Goal: Task Accomplishment & Management: Use online tool/utility

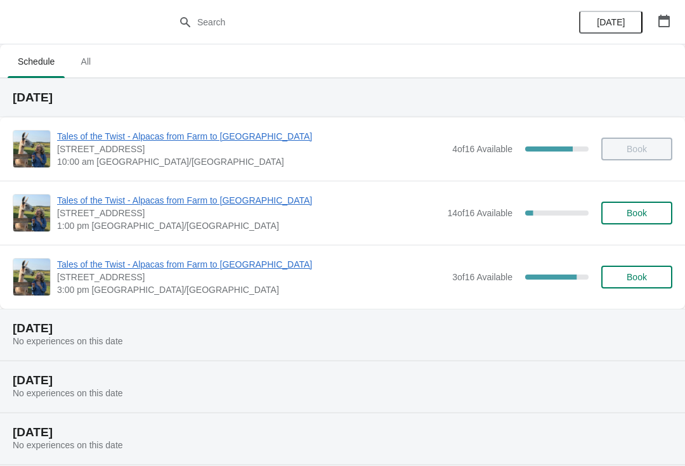
click at [185, 269] on span "Tales of the Twist - Alpacas from Farm to [GEOGRAPHIC_DATA]" at bounding box center [251, 264] width 389 height 13
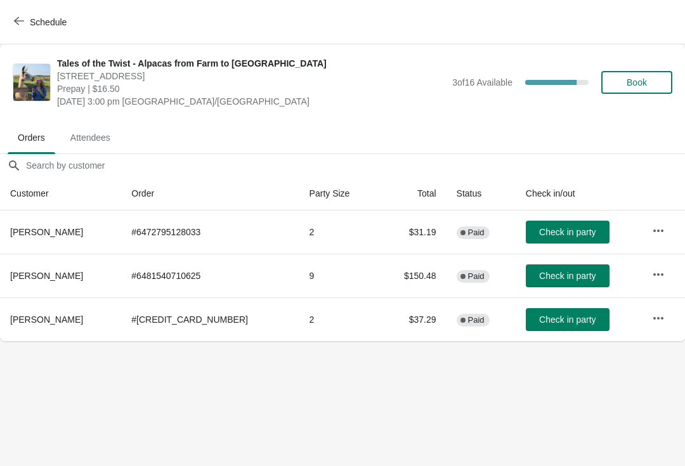
click at [107, 150] on button "Attendees" at bounding box center [90, 137] width 65 height 33
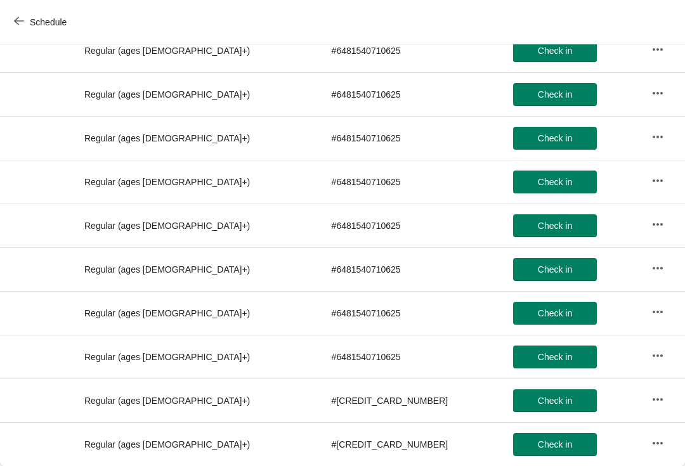
scroll to position [298, 0]
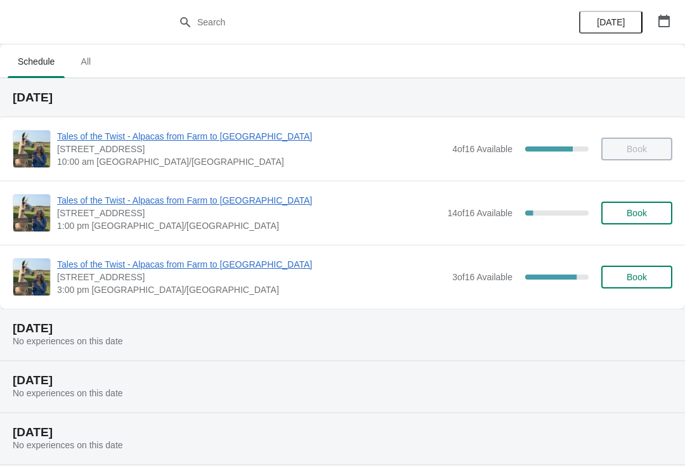
click at [100, 196] on span "Tales of the Twist - Alpacas from Farm to [GEOGRAPHIC_DATA]" at bounding box center [249, 200] width 384 height 13
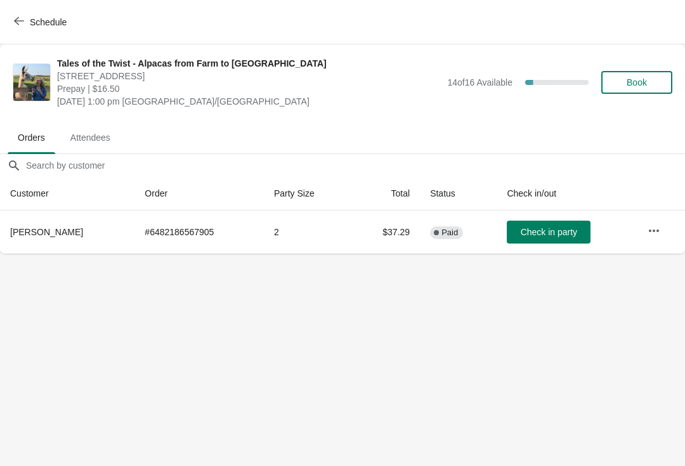
click at [544, 237] on span "Check in party" at bounding box center [549, 232] width 56 height 10
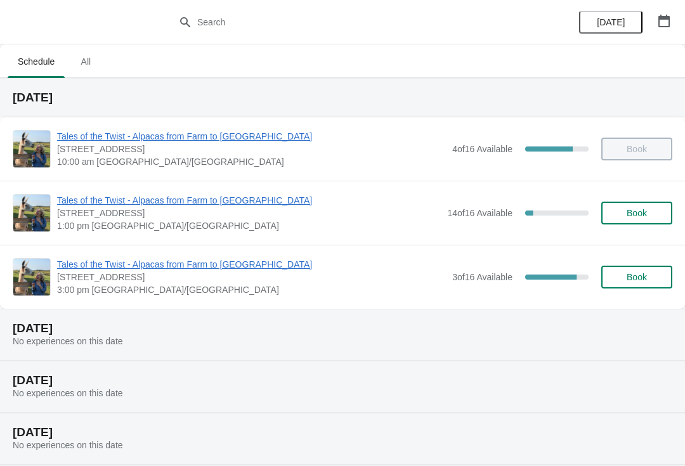
click at [203, 268] on span "Tales of the Twist - Alpacas from Farm to [GEOGRAPHIC_DATA]" at bounding box center [251, 264] width 389 height 13
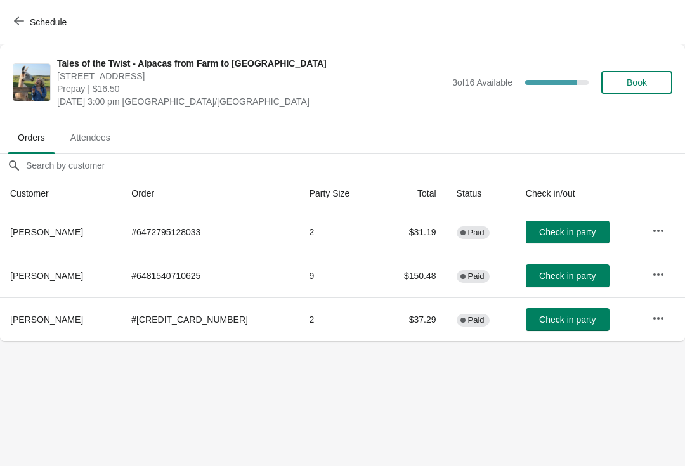
click at [652, 268] on icon "button" at bounding box center [658, 274] width 13 height 13
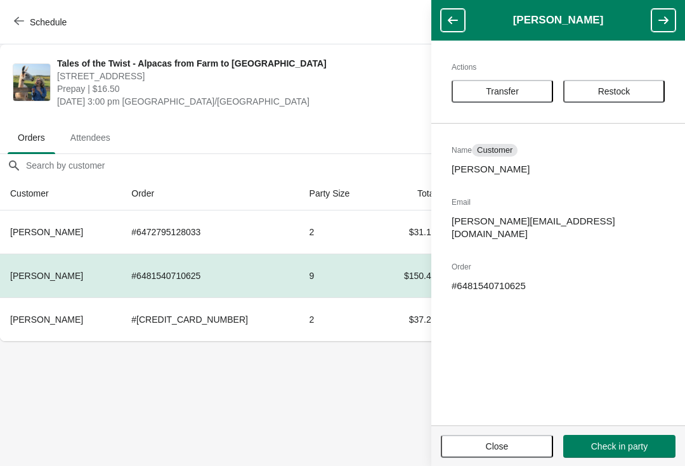
click at [360, 376] on body "Schedule Tales of the Twist - Alpacas from Farm to Yarn 5627 Route 12, Tyne Val…" at bounding box center [342, 233] width 685 height 466
click at [320, 190] on th "Party Size" at bounding box center [339, 194] width 79 height 34
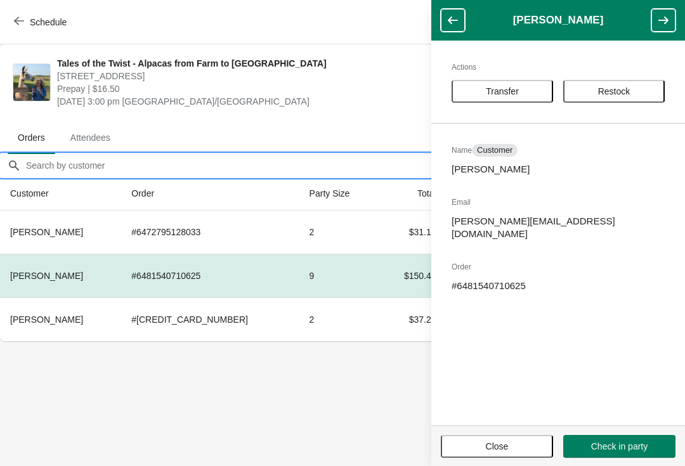
click at [218, 160] on input "Orders filter search" at bounding box center [355, 165] width 660 height 23
click at [346, 96] on span "Saturday, August 30, 2025 | 3:00 pm America/Halifax" at bounding box center [251, 101] width 389 height 13
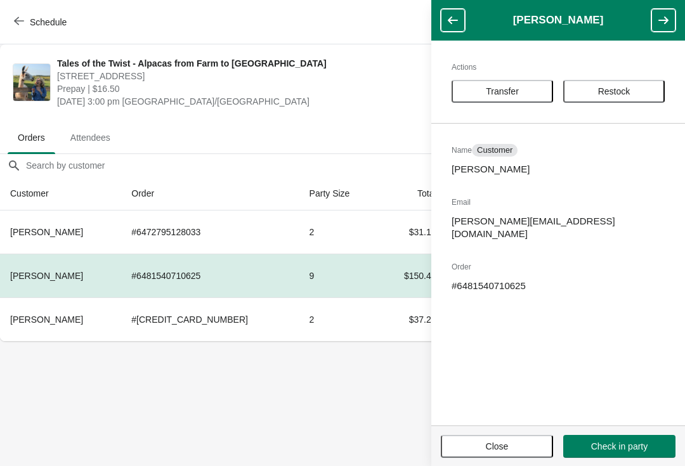
click at [348, 80] on span "[STREET_ADDRESS]" at bounding box center [251, 76] width 389 height 13
click at [442, 25] on button "button" at bounding box center [453, 20] width 24 height 23
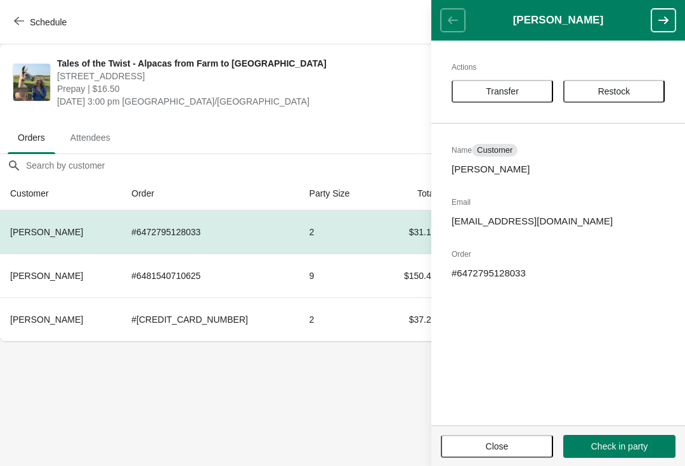
click at [95, 145] on span "Attendees" at bounding box center [90, 137] width 60 height 23
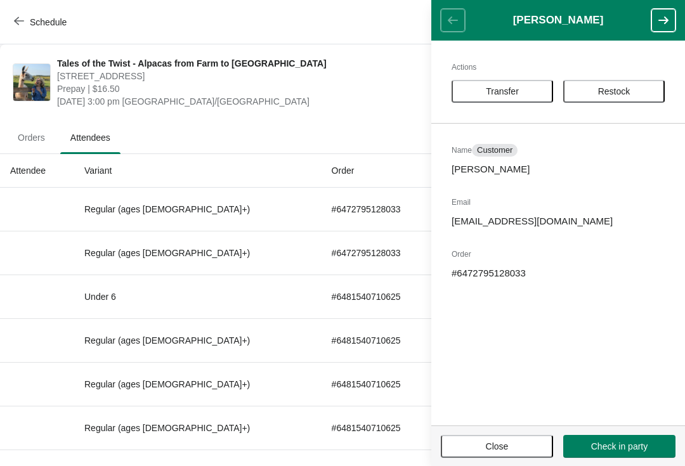
click at [652, 31] on button "button" at bounding box center [664, 20] width 24 height 23
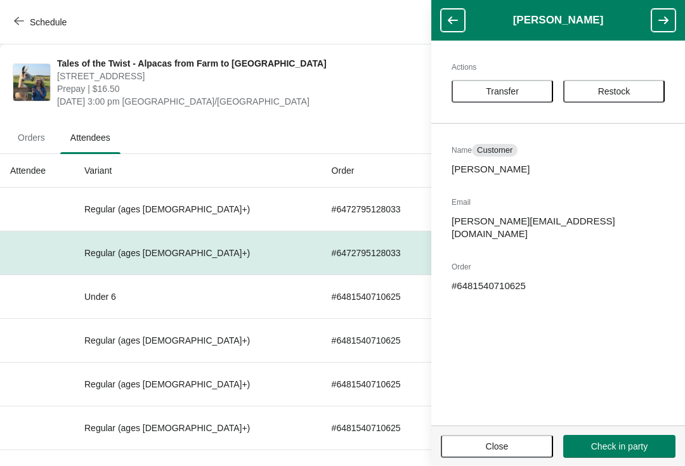
click at [438, 27] on header "Larisa Koskowich" at bounding box center [559, 20] width 254 height 41
click at [451, 19] on icon "button" at bounding box center [453, 20] width 13 height 13
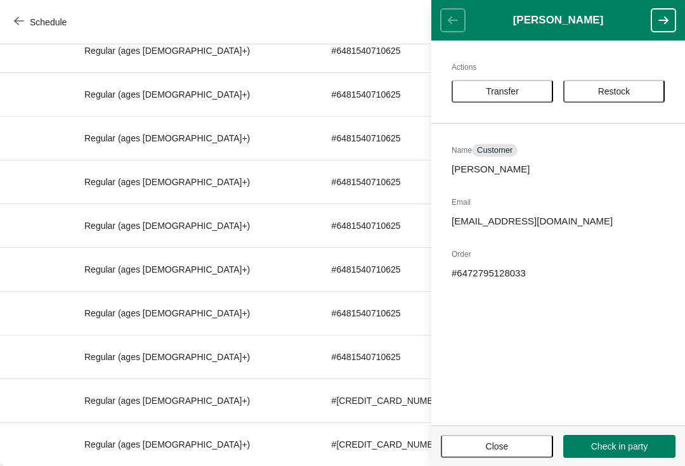
click at [515, 443] on span "Close" at bounding box center [496, 447] width 89 height 10
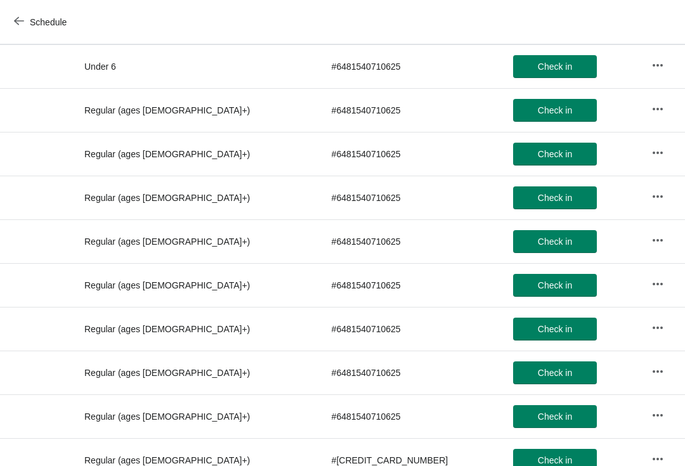
scroll to position [98, 0]
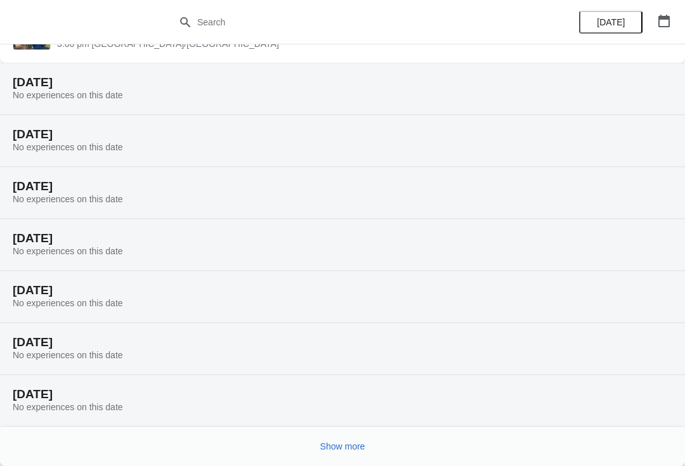
scroll to position [246, 0]
click at [369, 453] on button "Show more" at bounding box center [342, 446] width 55 height 23
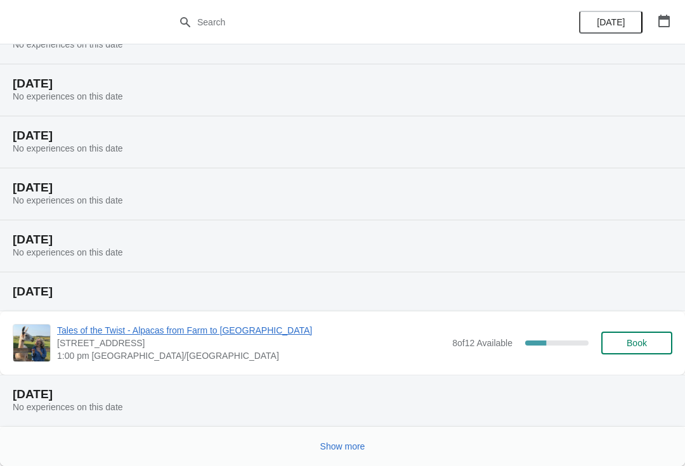
scroll to position [713, 0]
click at [366, 442] on span "Show more" at bounding box center [342, 447] width 45 height 10
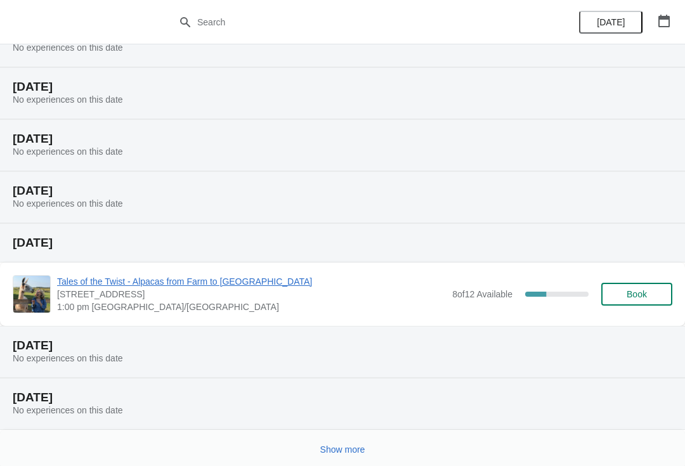
scroll to position [1176, 0]
click at [364, 453] on span "Show more" at bounding box center [342, 451] width 45 height 10
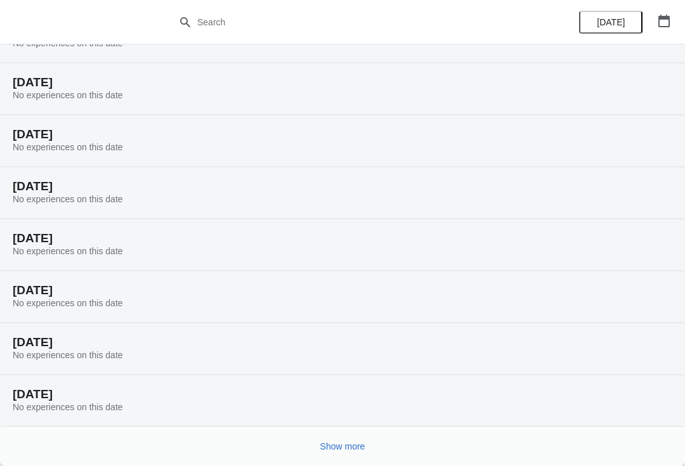
scroll to position [1597, 0]
click at [360, 445] on span "Show more" at bounding box center [342, 447] width 45 height 10
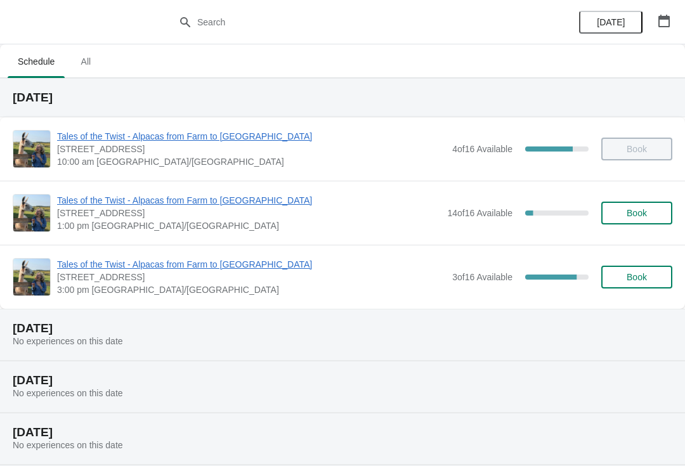
scroll to position [0, 0]
